Goal: Information Seeking & Learning: Learn about a topic

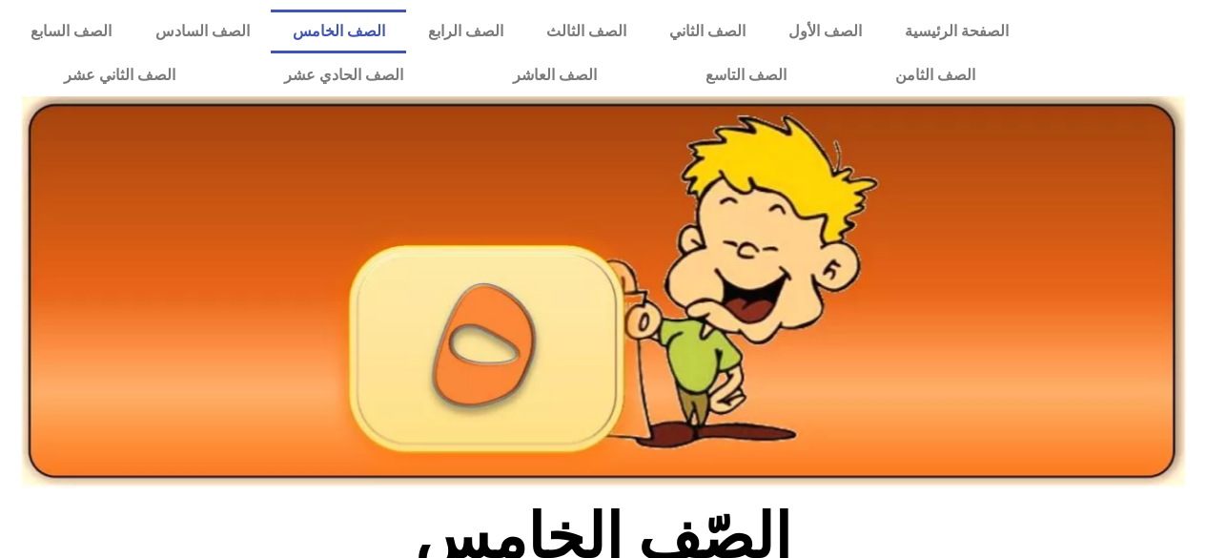
scroll to position [389, 0]
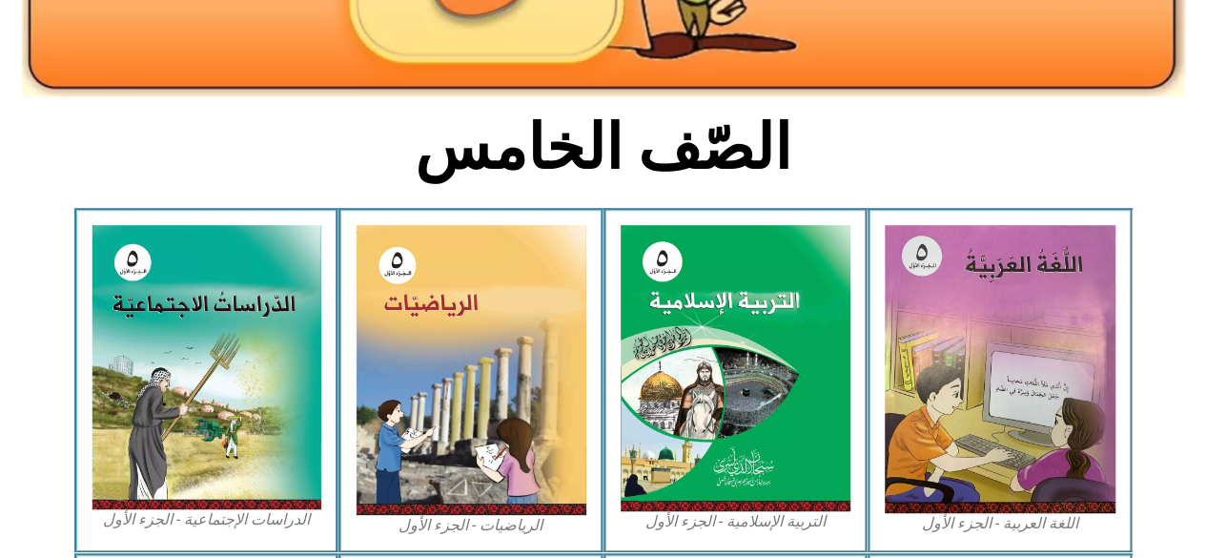
click at [298, 462] on img at bounding box center [207, 367] width 231 height 284
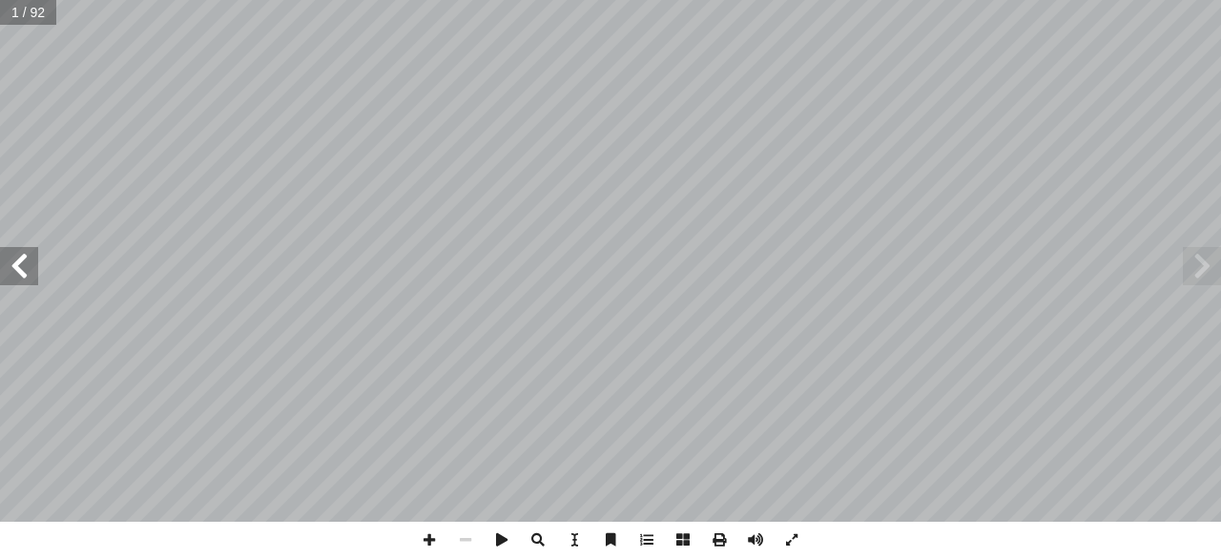
click at [12, 250] on span at bounding box center [19, 266] width 38 height 38
click at [11, 249] on span at bounding box center [19, 266] width 38 height 38
click at [11, 247] on span at bounding box center [19, 266] width 38 height 38
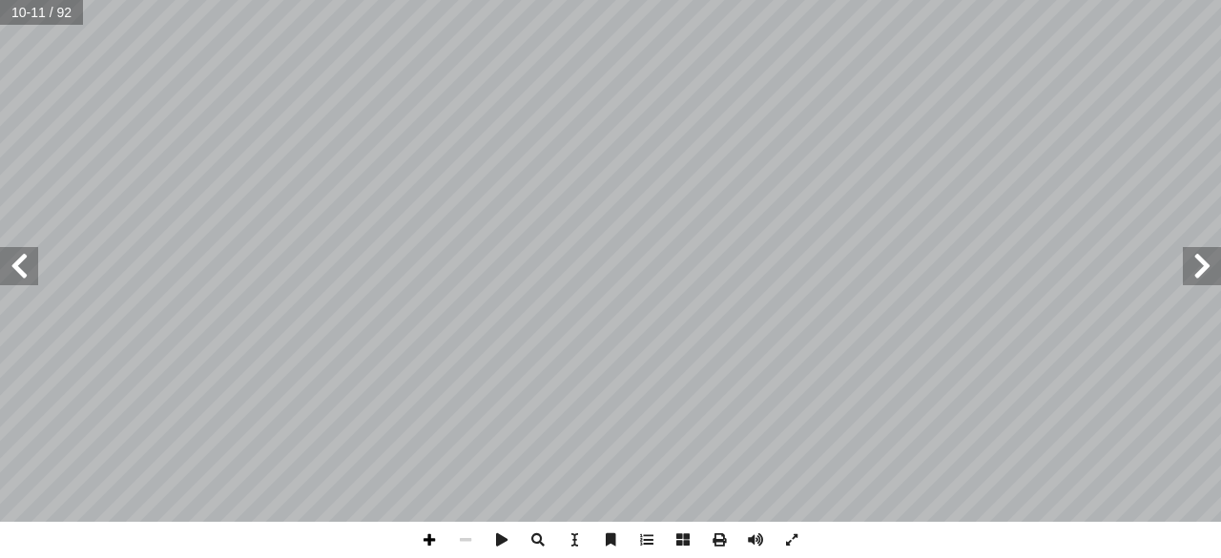
click at [434, 545] on span at bounding box center [429, 540] width 36 height 36
click at [483, 547] on span at bounding box center [465, 540] width 36 height 36
click at [1205, 258] on span at bounding box center [1202, 266] width 38 height 38
click at [31, 257] on span at bounding box center [19, 266] width 38 height 38
click at [1216, 249] on span at bounding box center [1202, 266] width 38 height 38
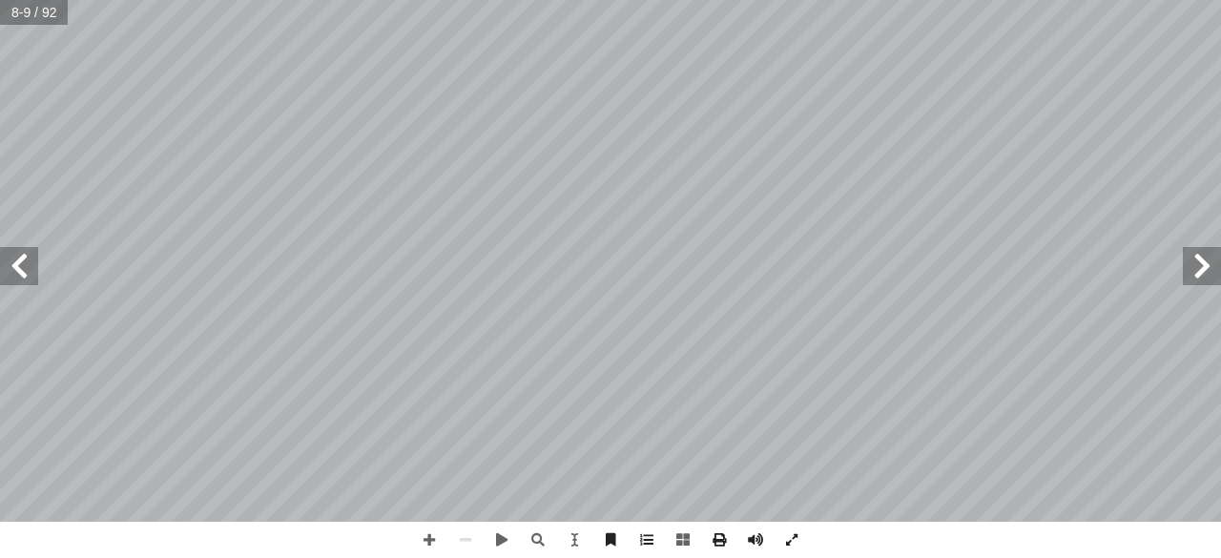
click at [5, 263] on span at bounding box center [19, 266] width 38 height 38
click at [21, 260] on span at bounding box center [19, 266] width 38 height 38
click at [1214, 254] on span at bounding box center [1202, 266] width 38 height 38
click at [21, 264] on span at bounding box center [19, 266] width 38 height 38
click at [1213, 258] on span at bounding box center [1202, 266] width 38 height 38
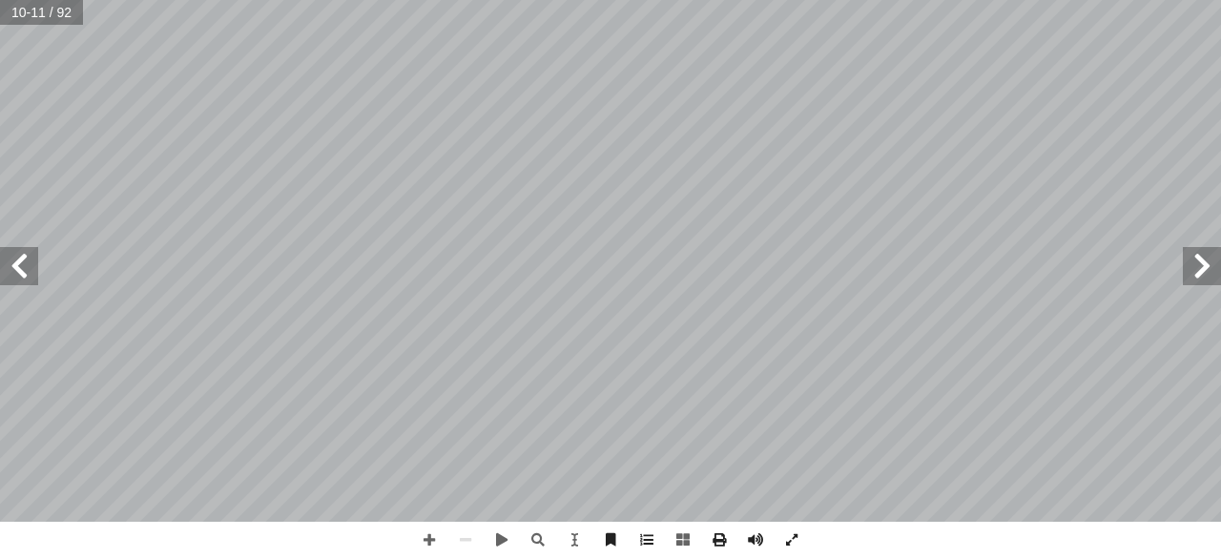
click at [1213, 274] on span at bounding box center [1202, 266] width 38 height 38
click at [15, 253] on span at bounding box center [19, 266] width 38 height 38
